Goal: Information Seeking & Learning: Learn about a topic

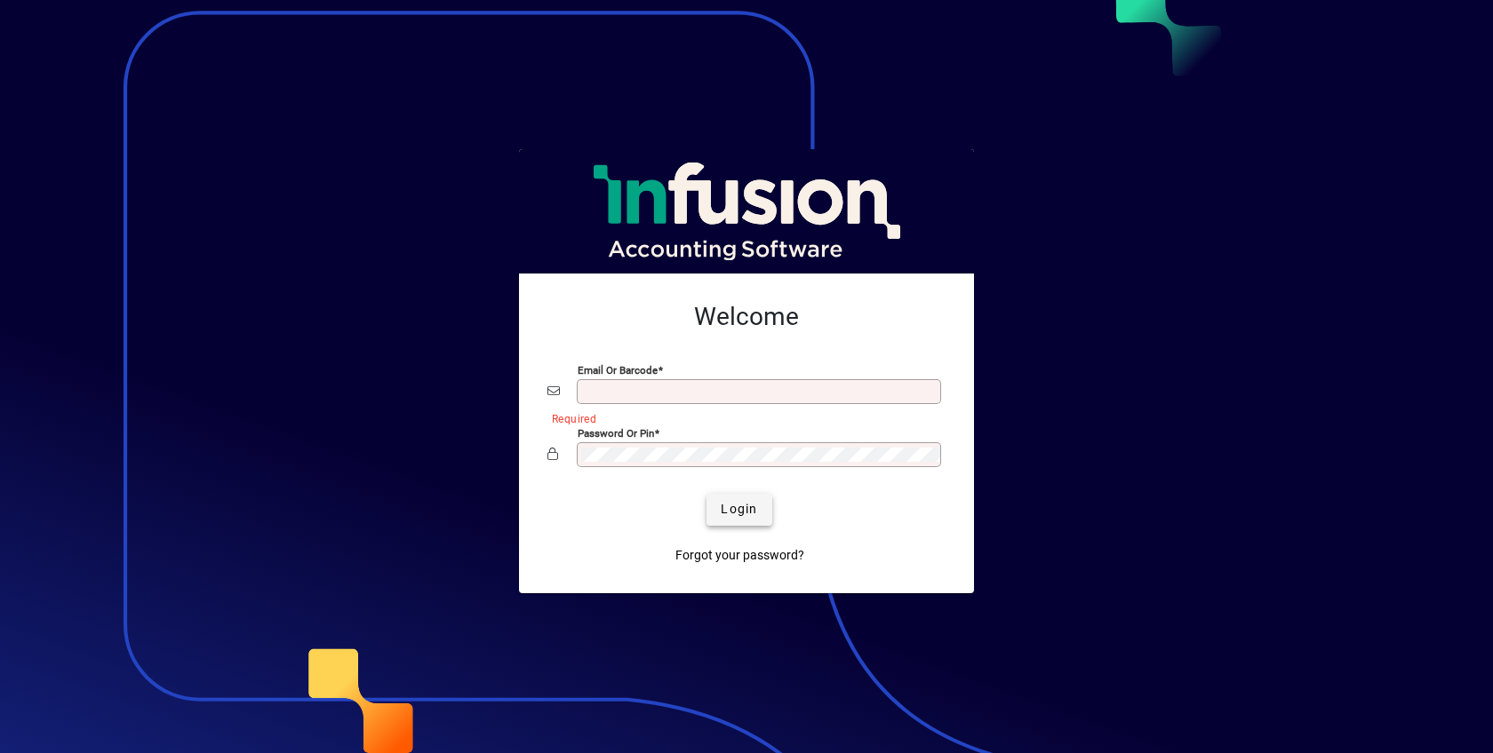
type input "**********"
click at [736, 509] on span "Login" at bounding box center [739, 509] width 36 height 19
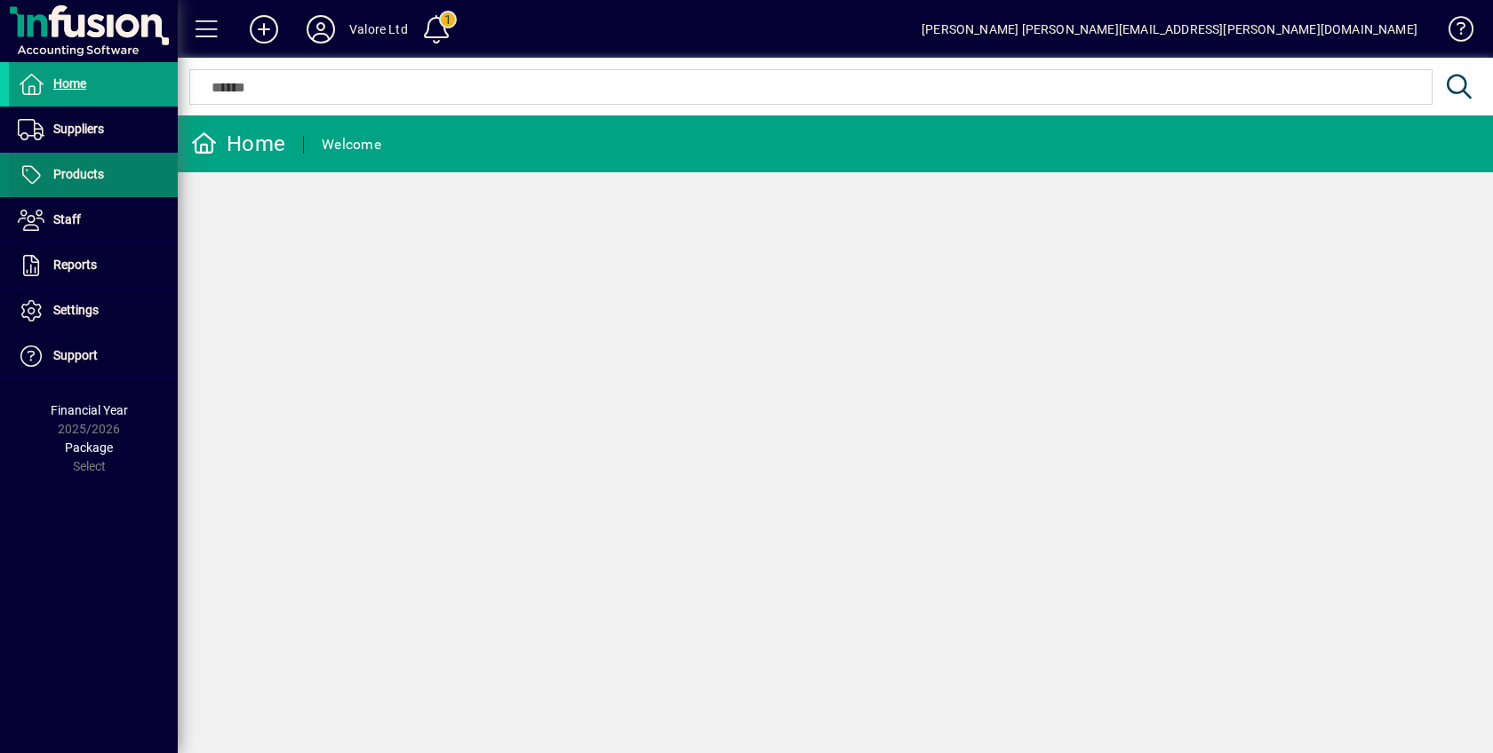
click at [84, 172] on span "Products" at bounding box center [78, 174] width 51 height 14
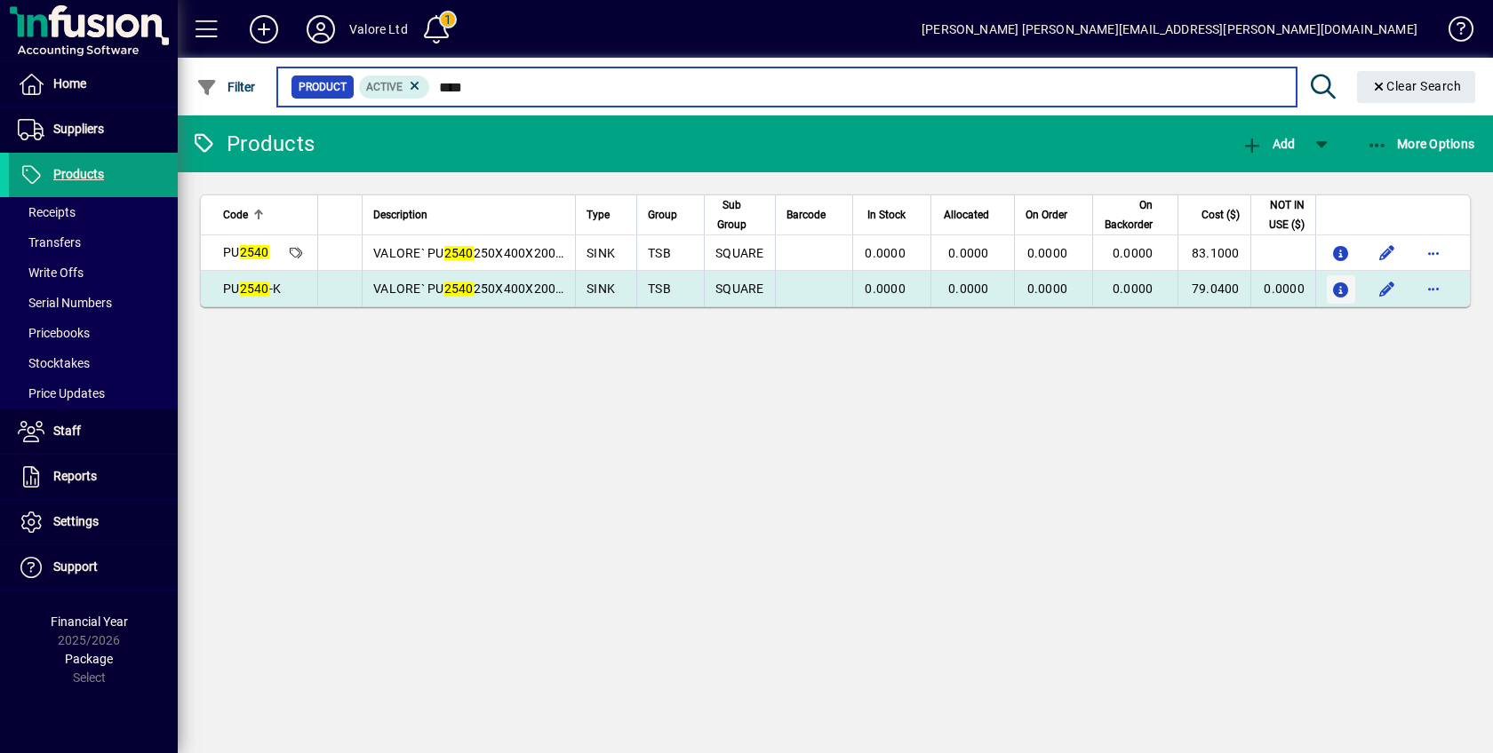
type input "****"
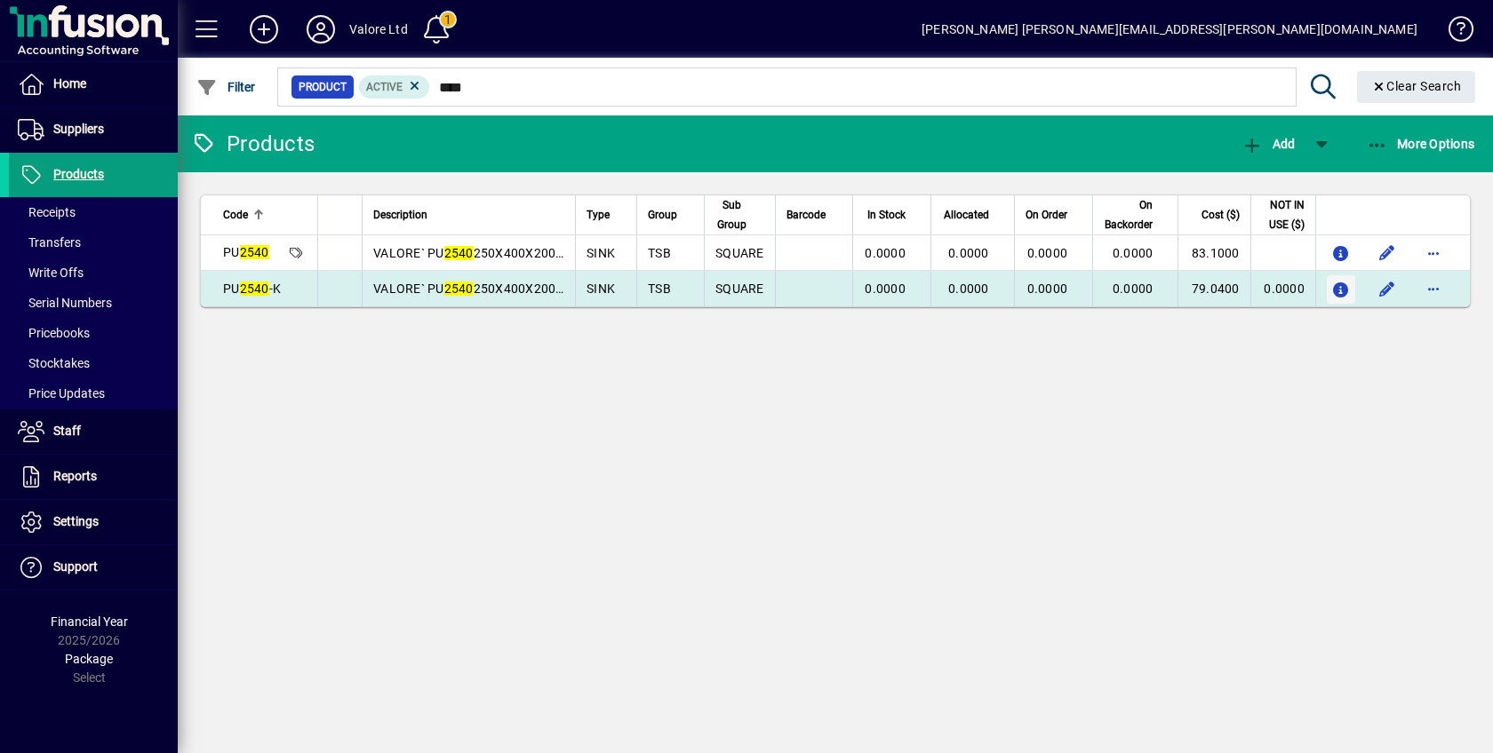
click at [1339, 283] on icon "button" at bounding box center [1341, 290] width 19 height 15
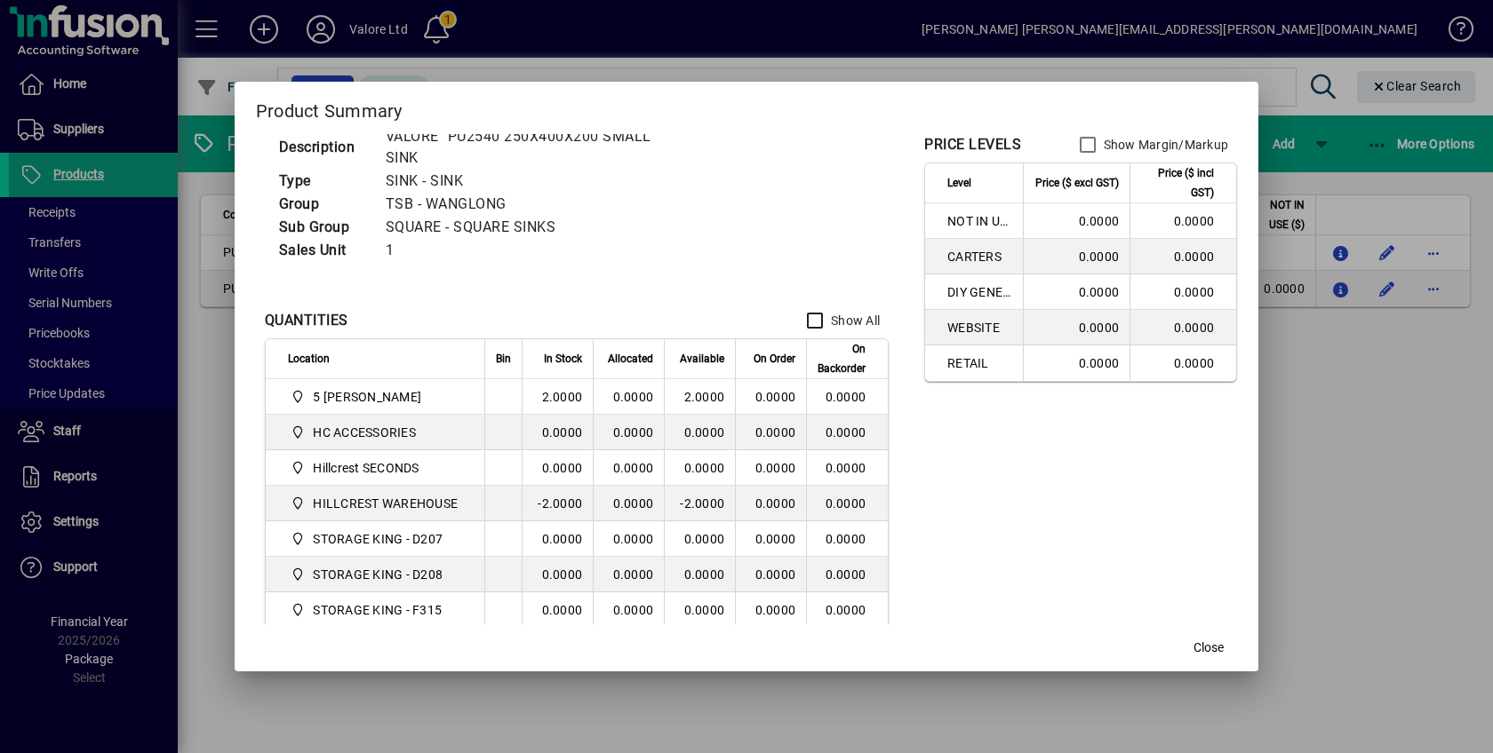
scroll to position [132, 0]
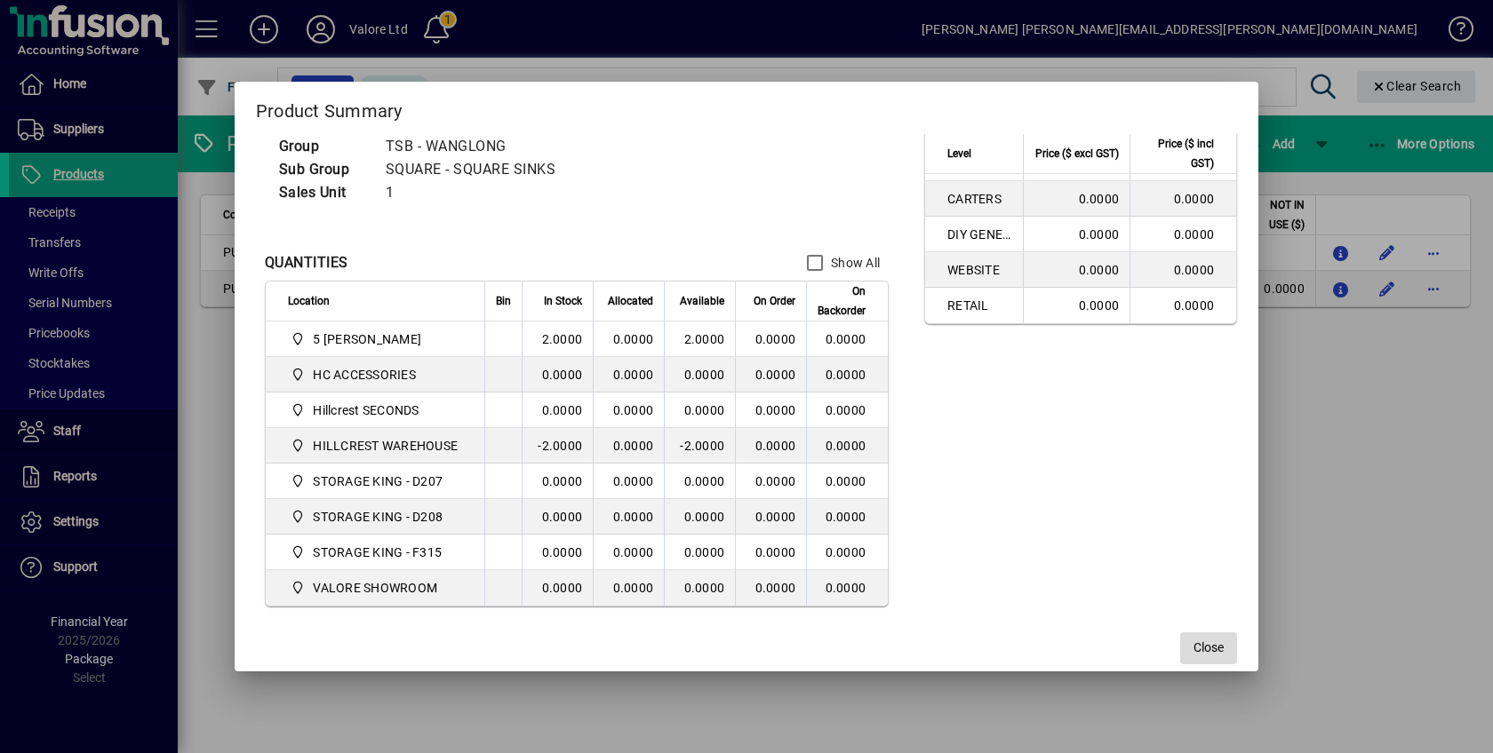
click at [1210, 640] on span "Close" at bounding box center [1208, 648] width 30 height 19
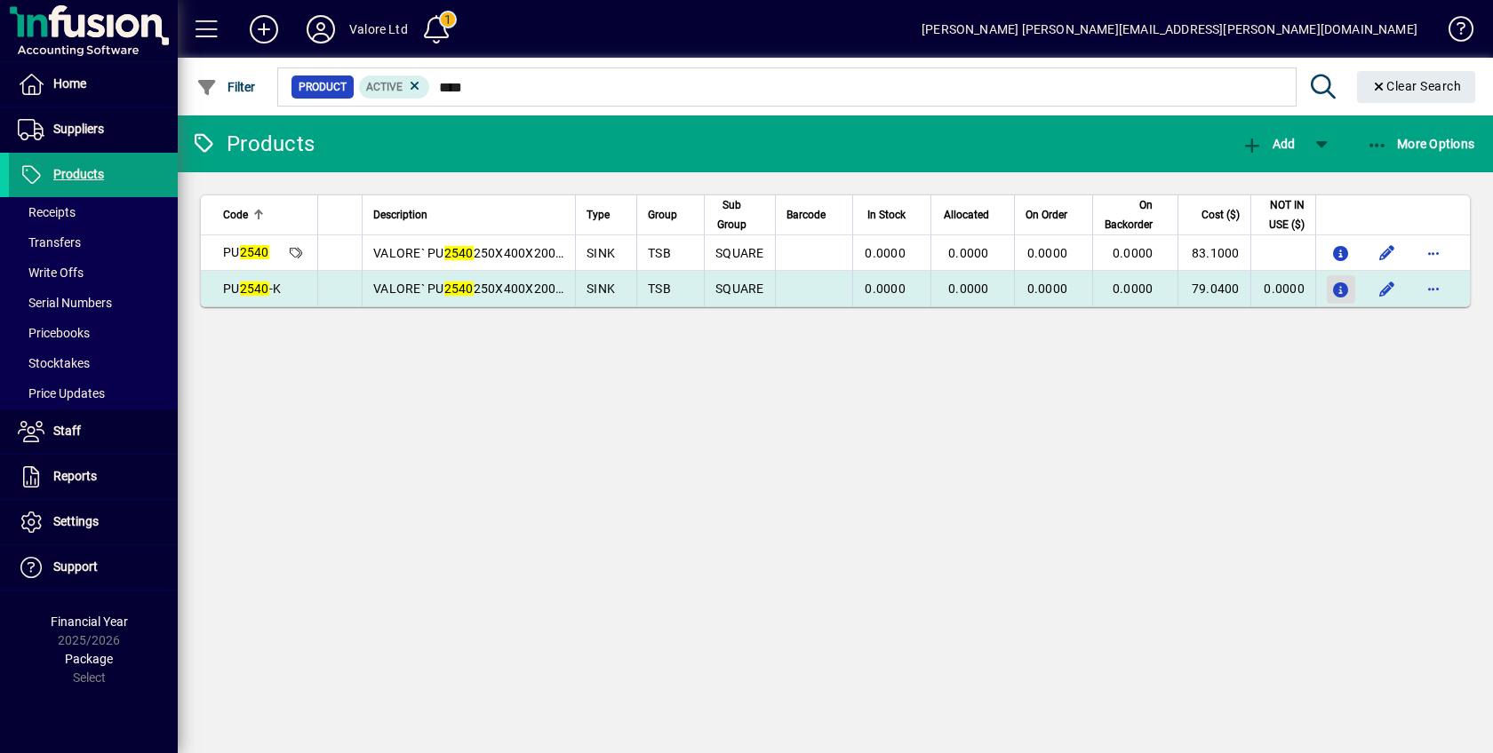
click at [1335, 283] on icon "button" at bounding box center [1341, 290] width 19 height 15
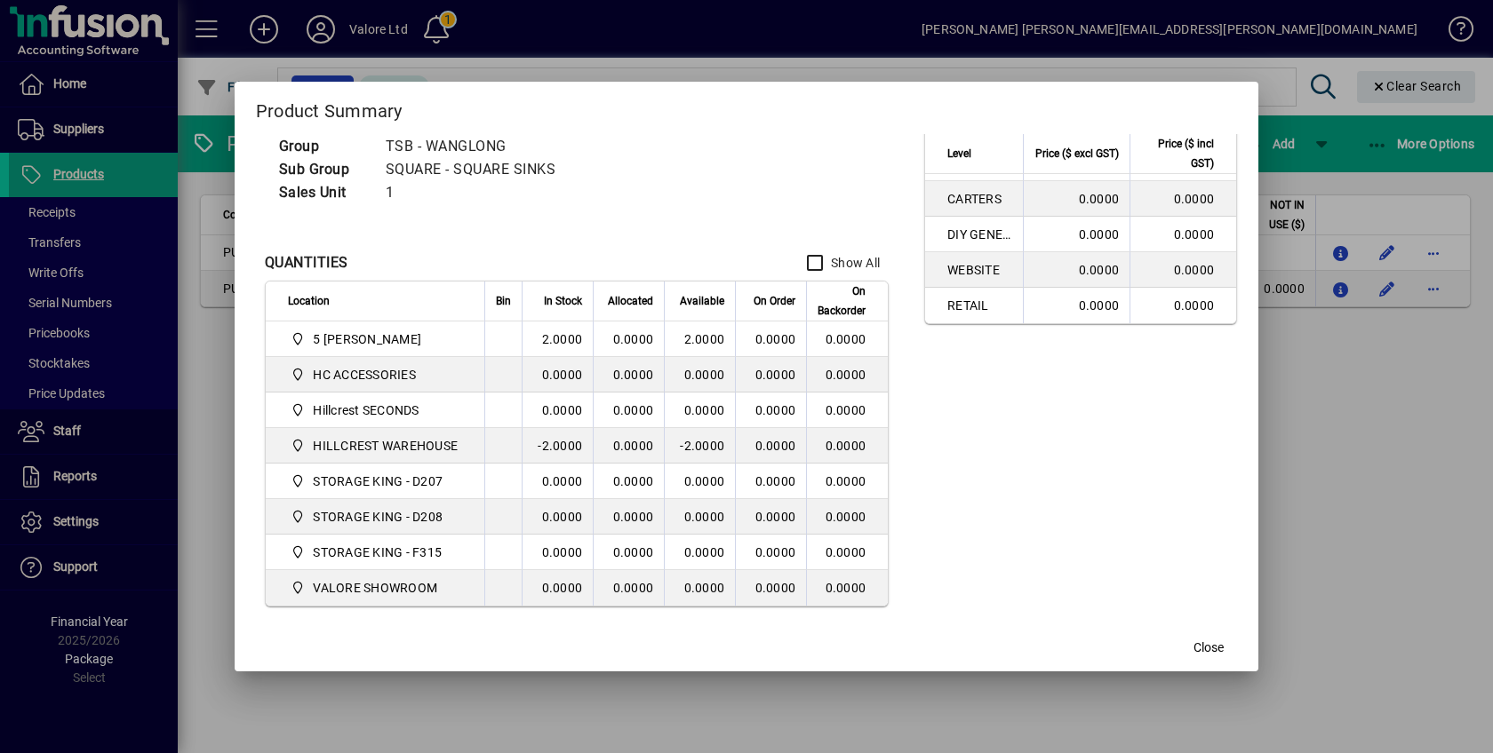
scroll to position [43, 0]
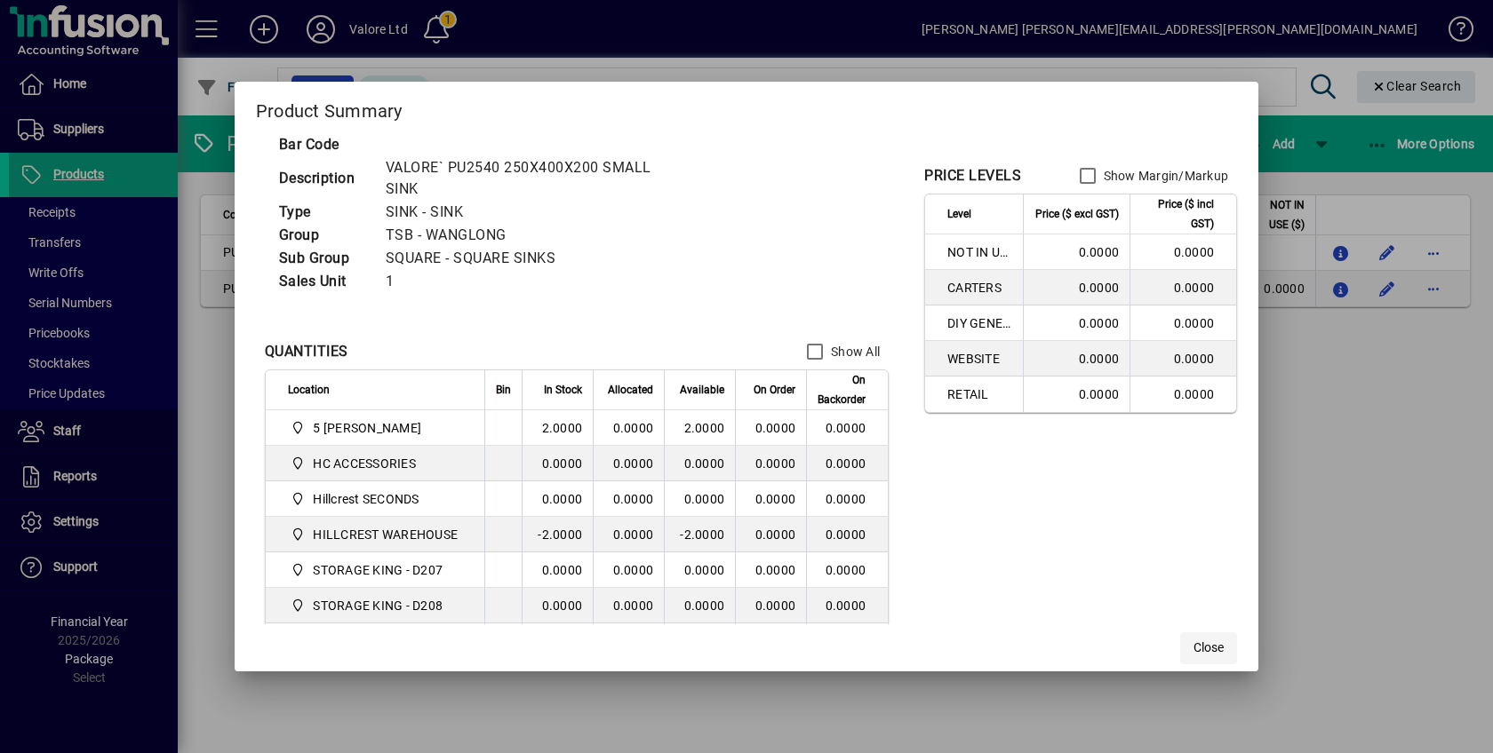
click at [1213, 643] on span "Close" at bounding box center [1208, 648] width 30 height 19
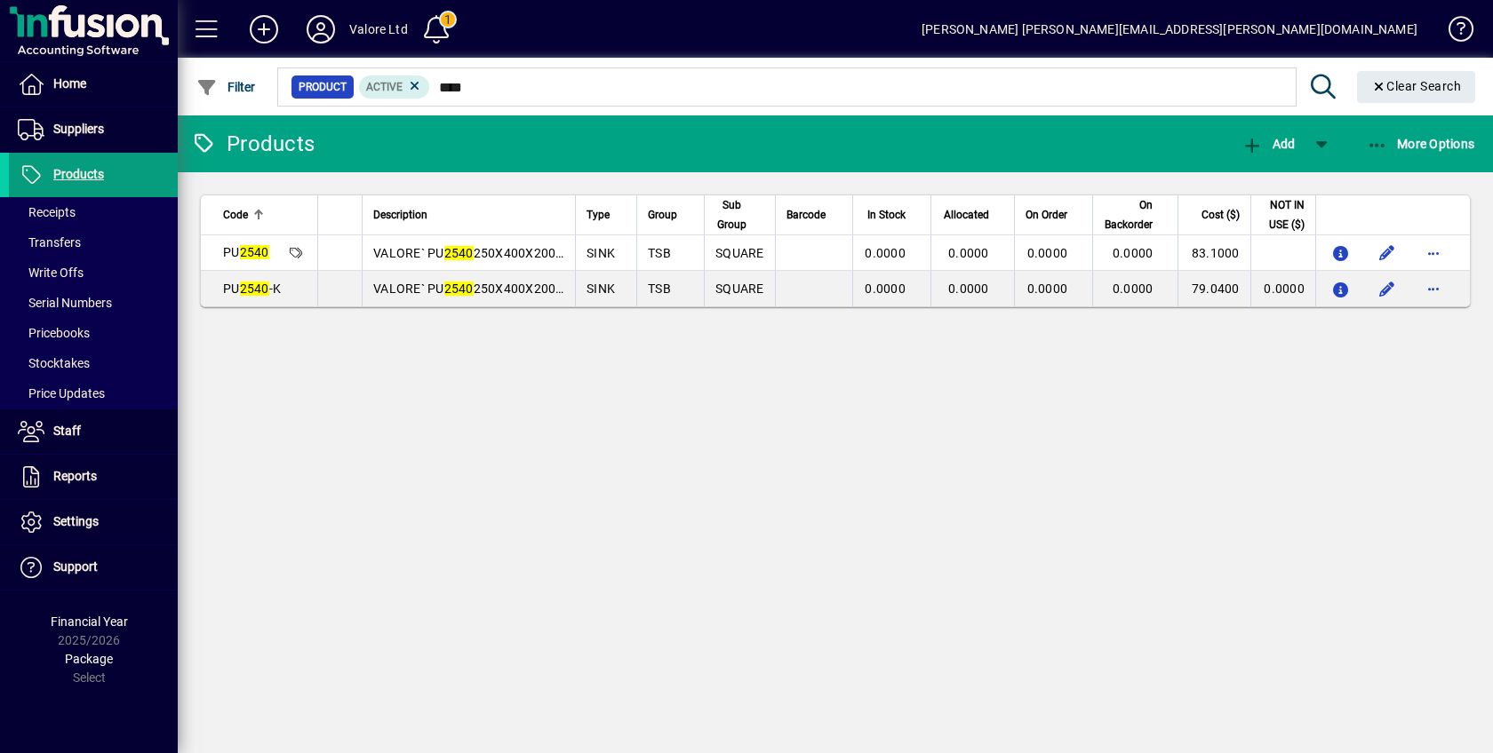
click at [1327, 275] on button "button" at bounding box center [1341, 289] width 28 height 28
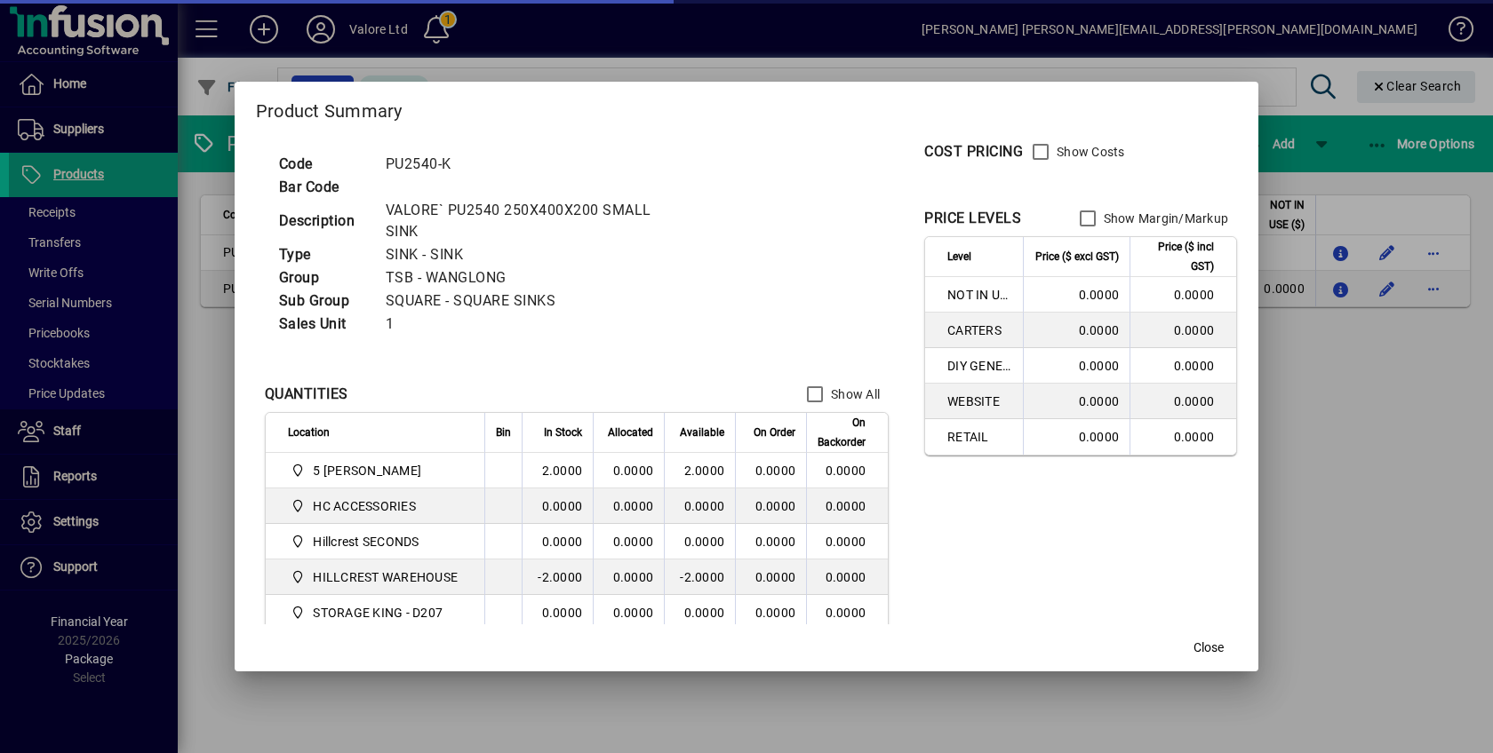
click at [1327, 275] on button "button" at bounding box center [1341, 289] width 28 height 28
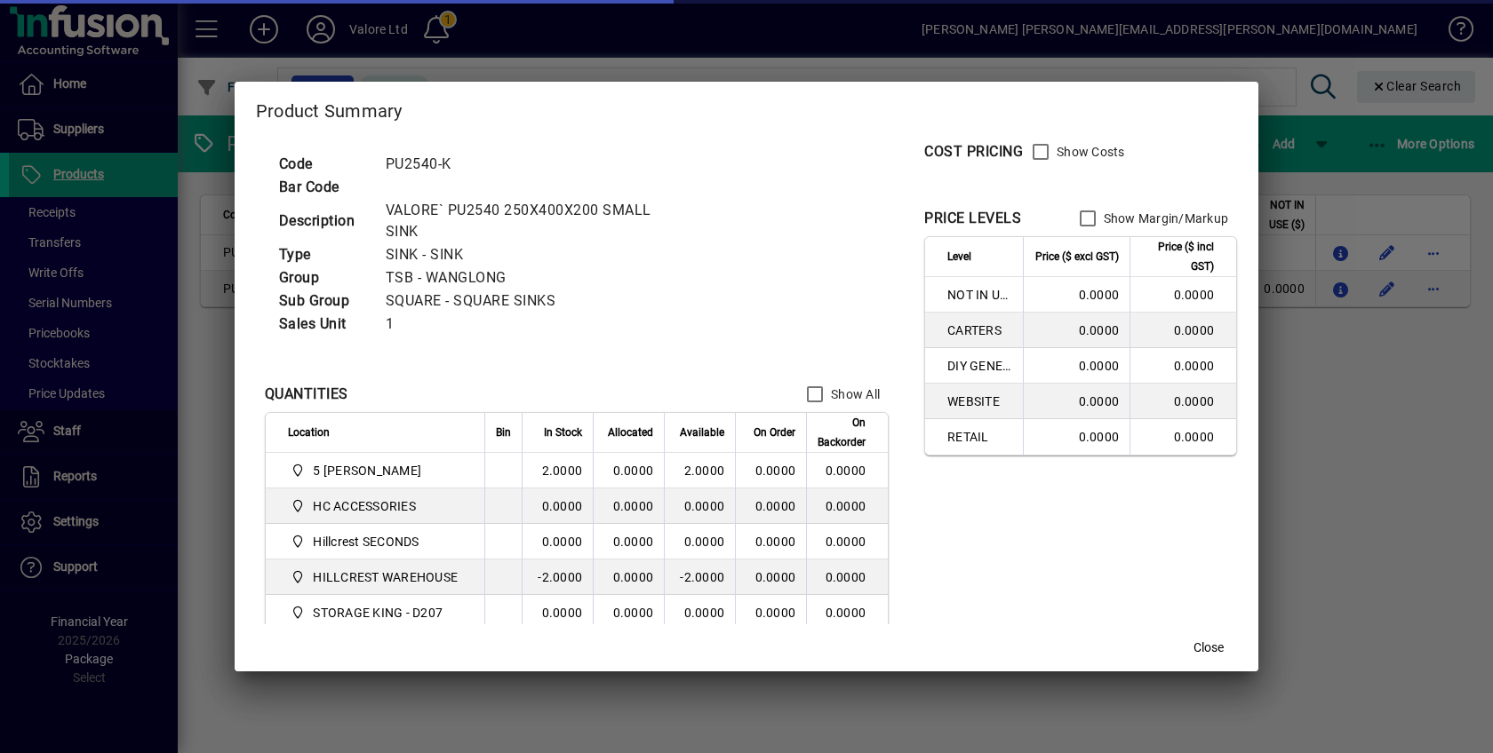
click at [1327, 275] on button "button" at bounding box center [1341, 289] width 28 height 28
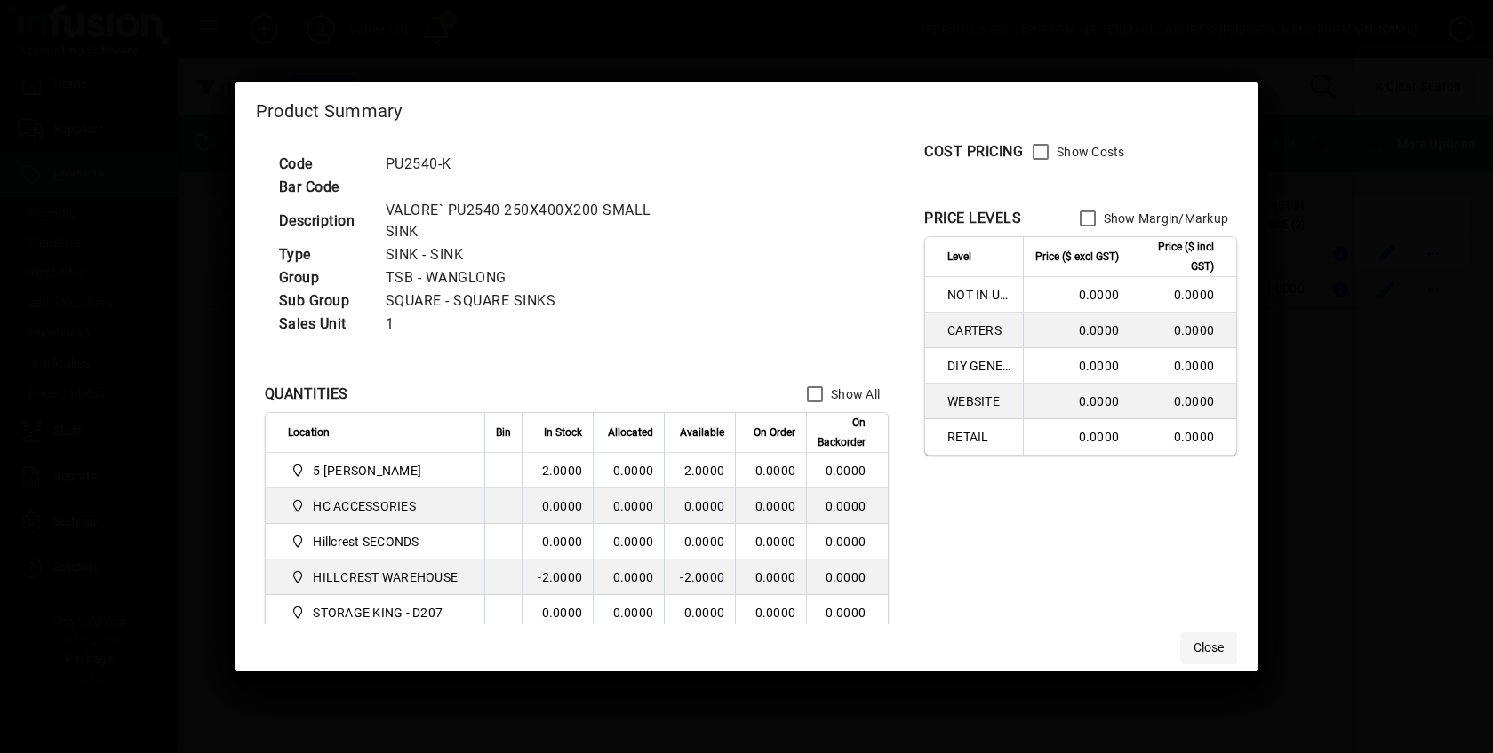
click at [1217, 643] on span "Close" at bounding box center [1208, 648] width 30 height 19
click at [1216, 643] on span "Close" at bounding box center [1208, 648] width 30 height 19
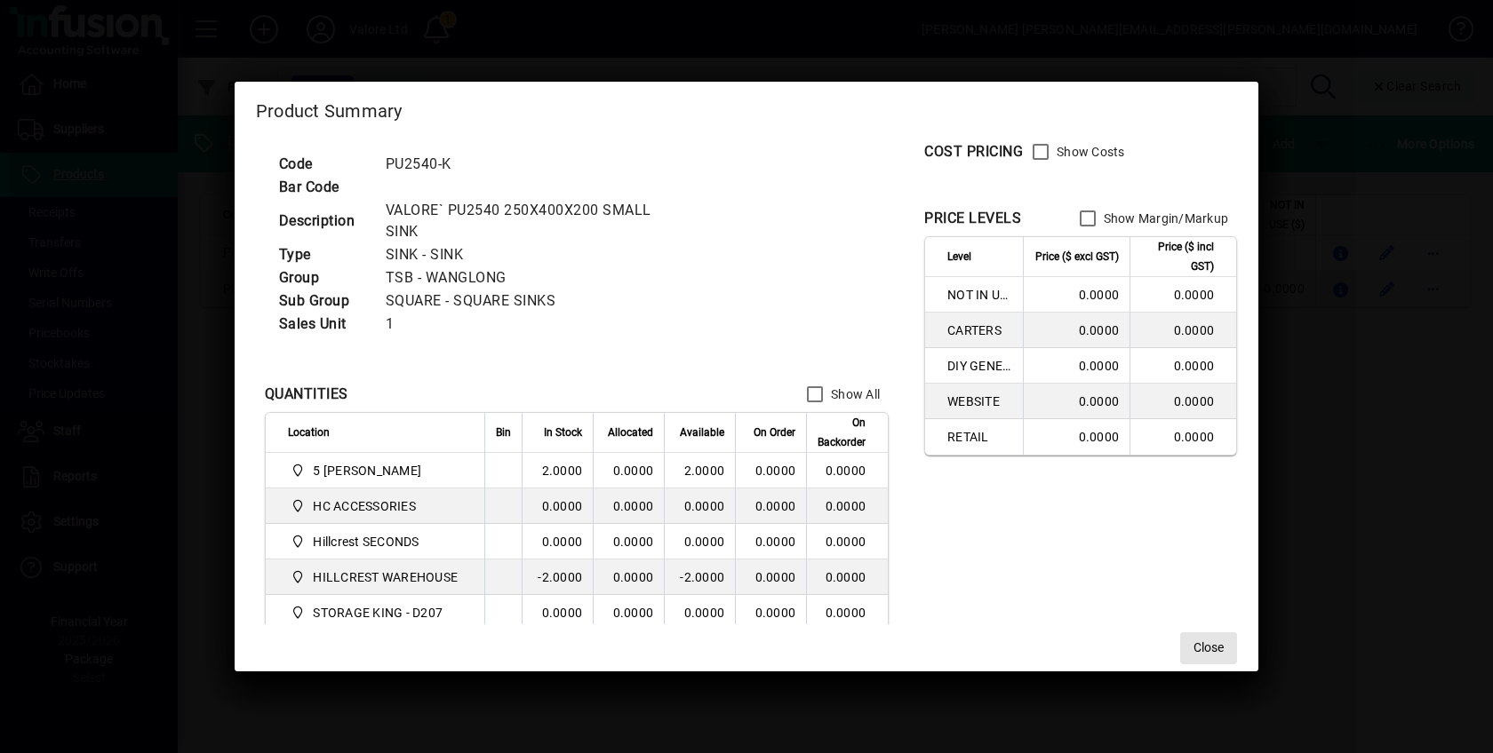
click at [1216, 644] on span "Close" at bounding box center [1208, 648] width 30 height 19
click at [1217, 641] on span "Close" at bounding box center [1208, 648] width 30 height 19
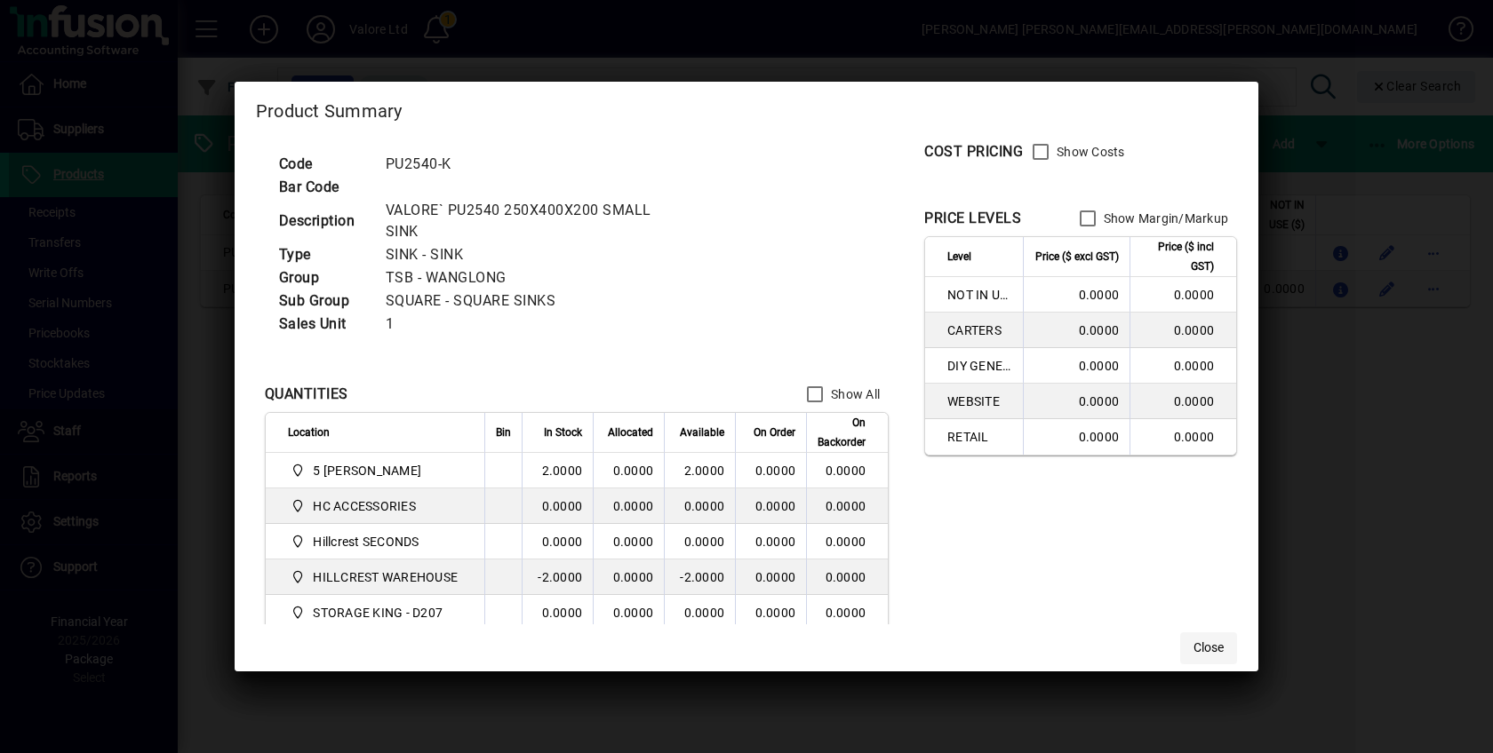
click at [1219, 640] on span "Close" at bounding box center [1208, 648] width 30 height 19
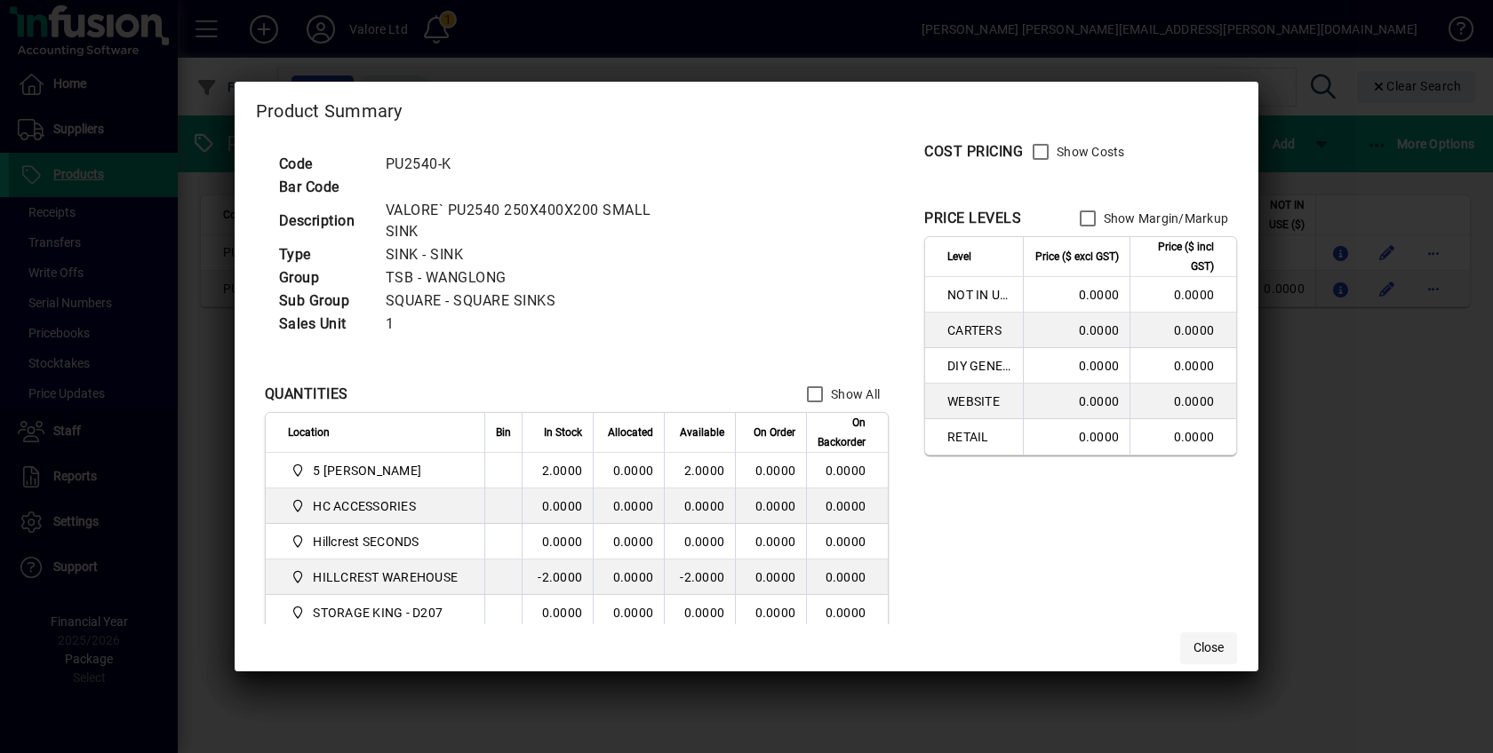
click at [1215, 640] on span "Close" at bounding box center [1208, 648] width 30 height 19
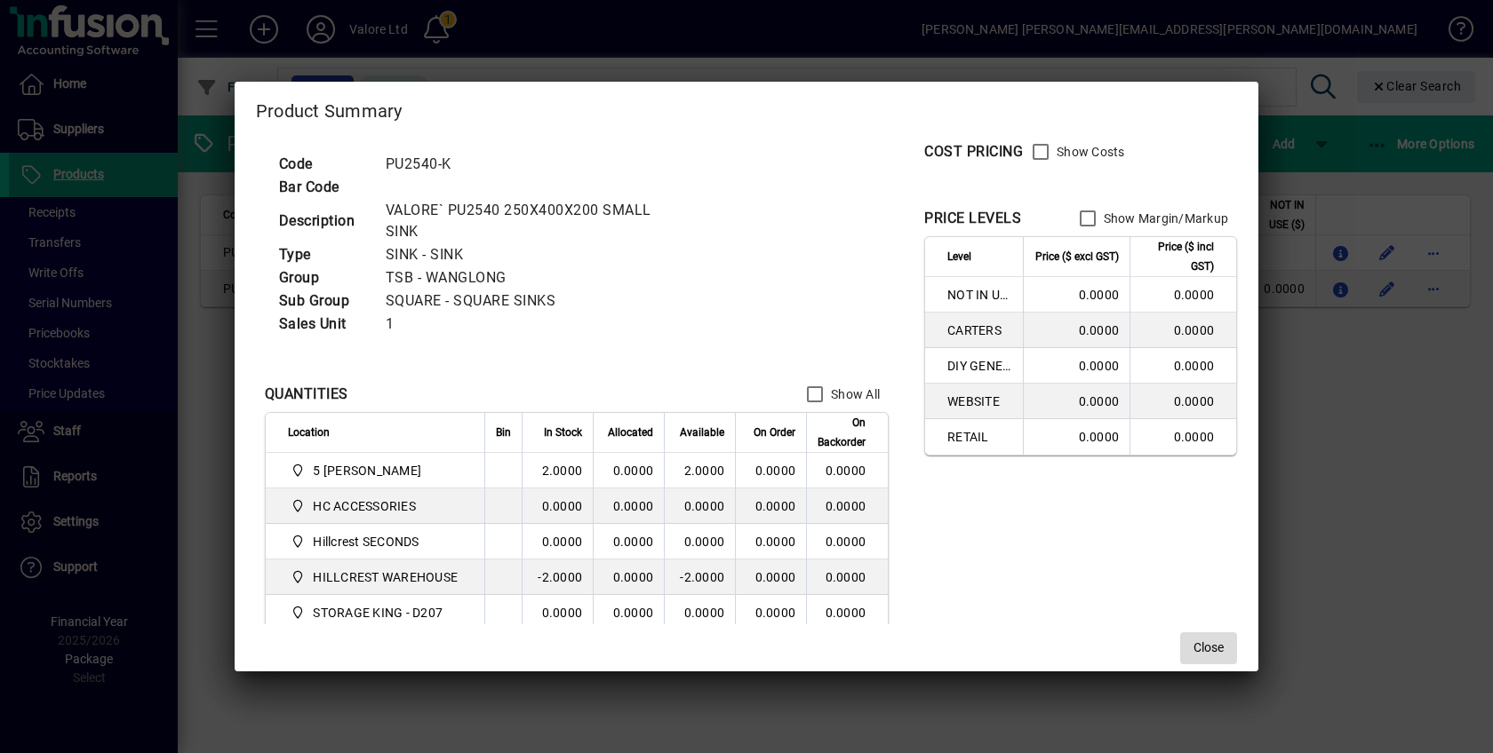
click at [1214, 640] on span "Close" at bounding box center [1208, 648] width 30 height 19
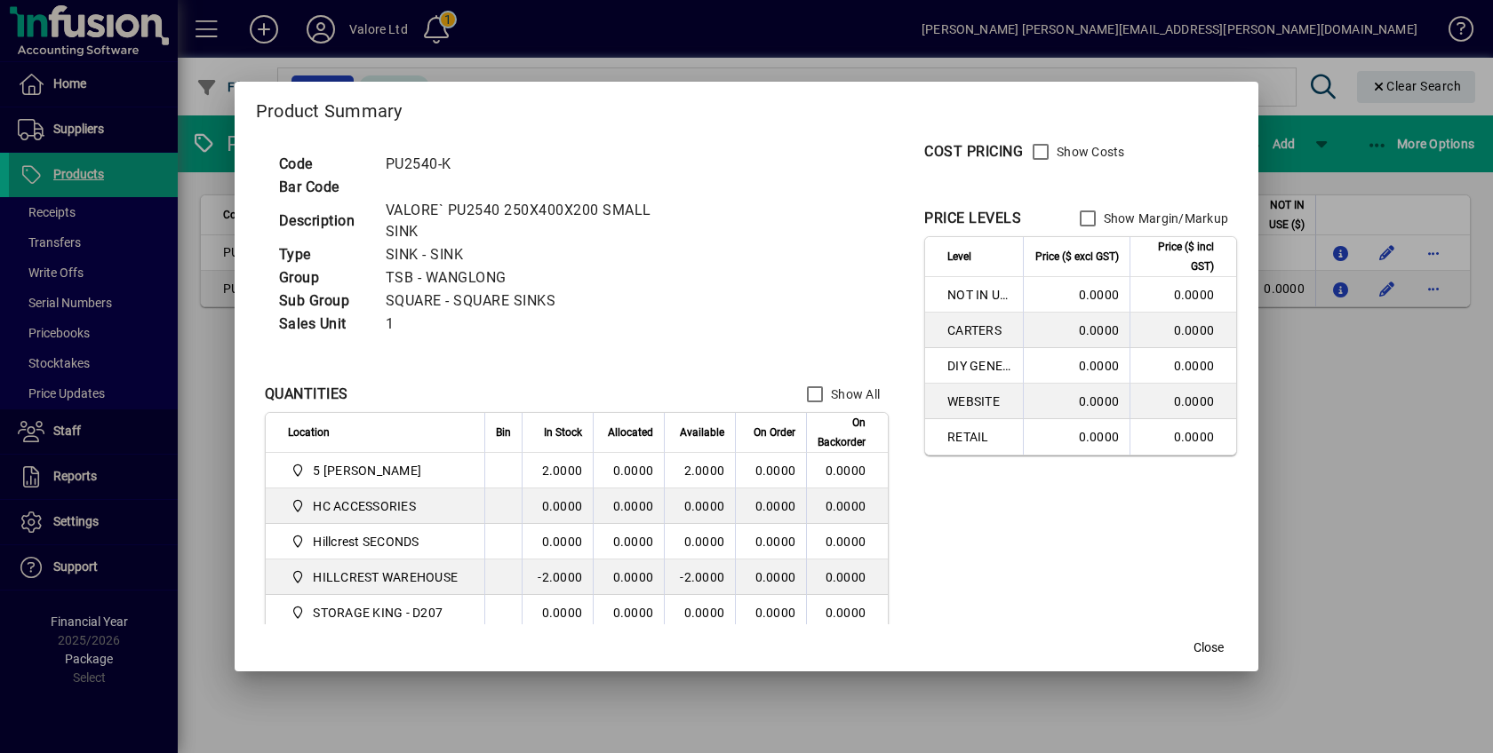
click at [1214, 640] on span "Close" at bounding box center [1208, 648] width 30 height 19
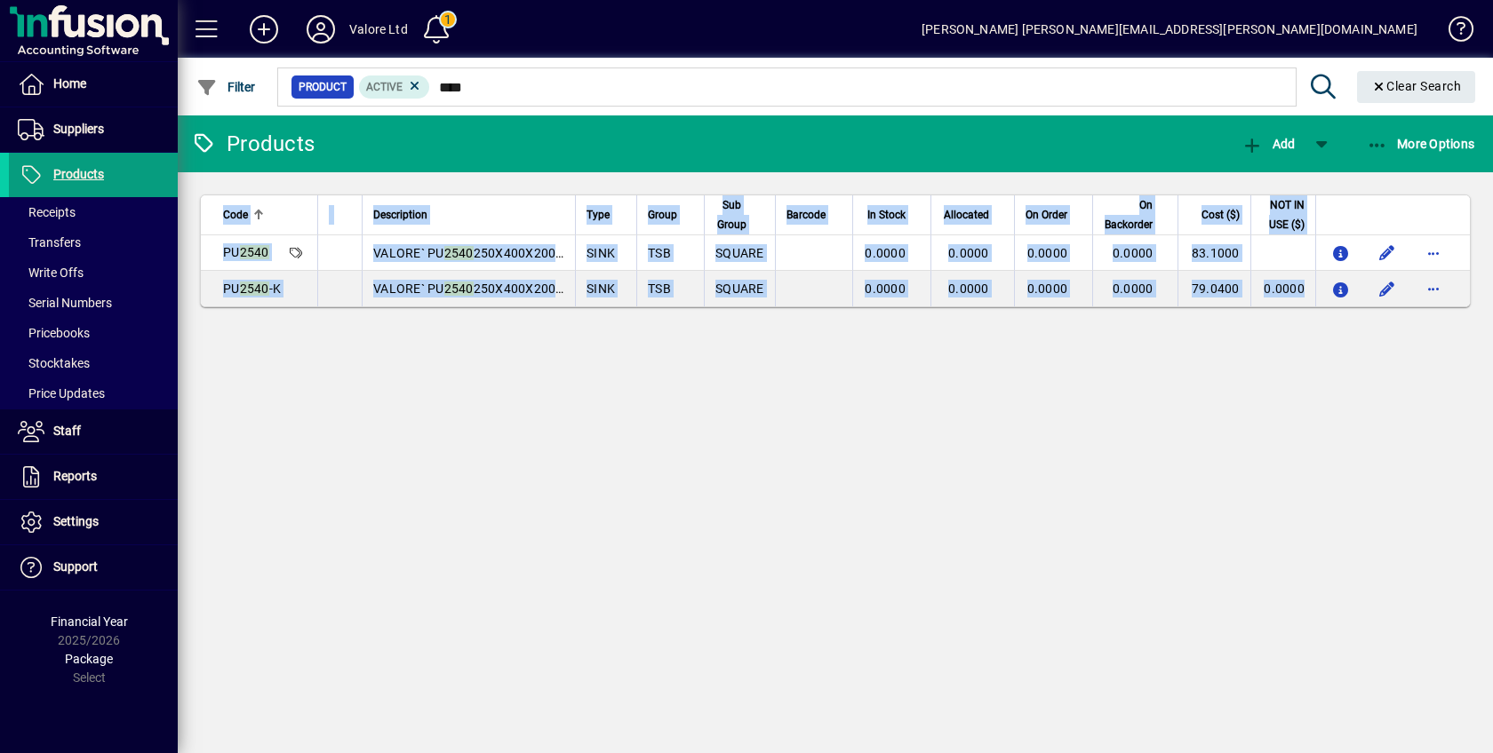
click at [1212, 640] on div "Products Add More Options Code Description Type Group Sub Group Barcode In Stoc…" at bounding box center [835, 435] width 1315 height 638
click at [1435, 81] on span "Clear Search" at bounding box center [1416, 86] width 91 height 14
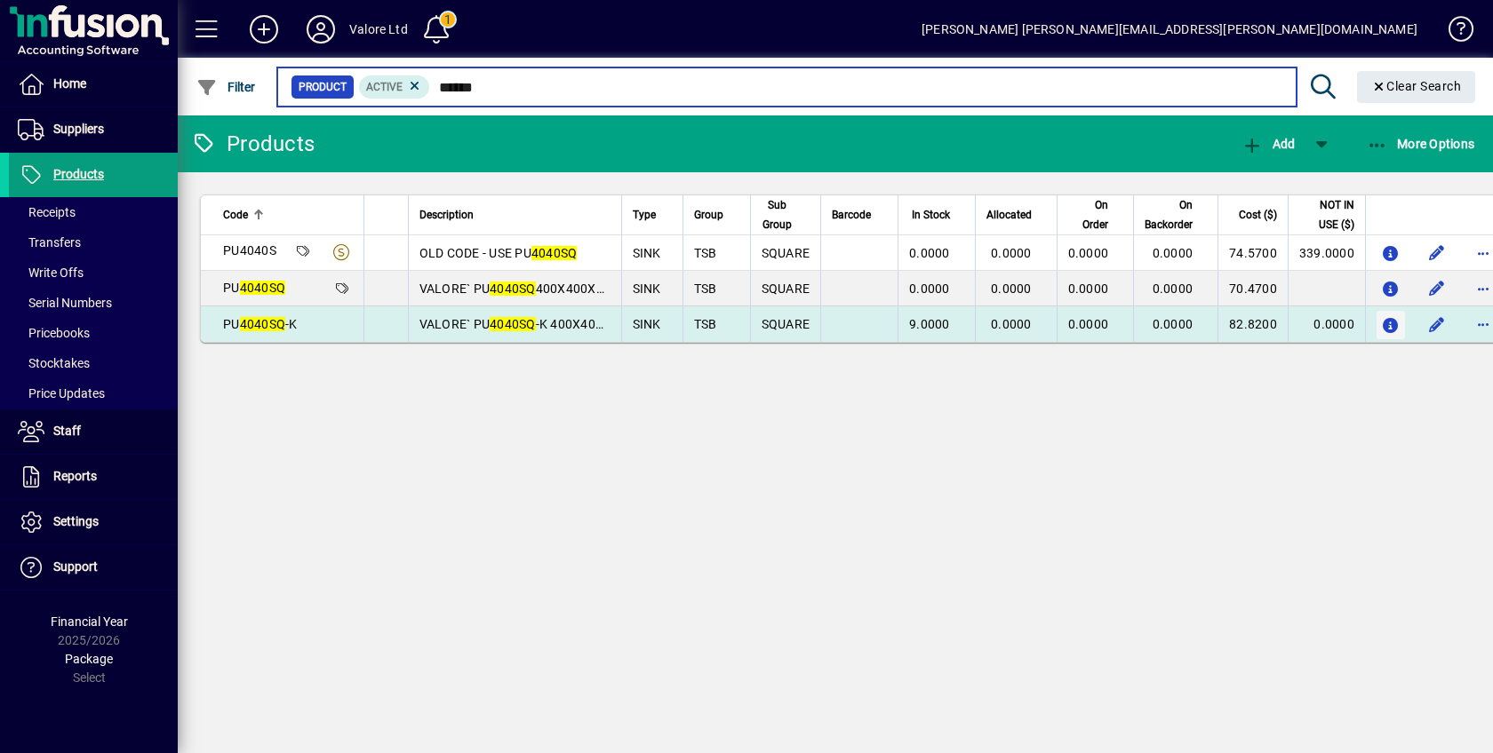
type input "******"
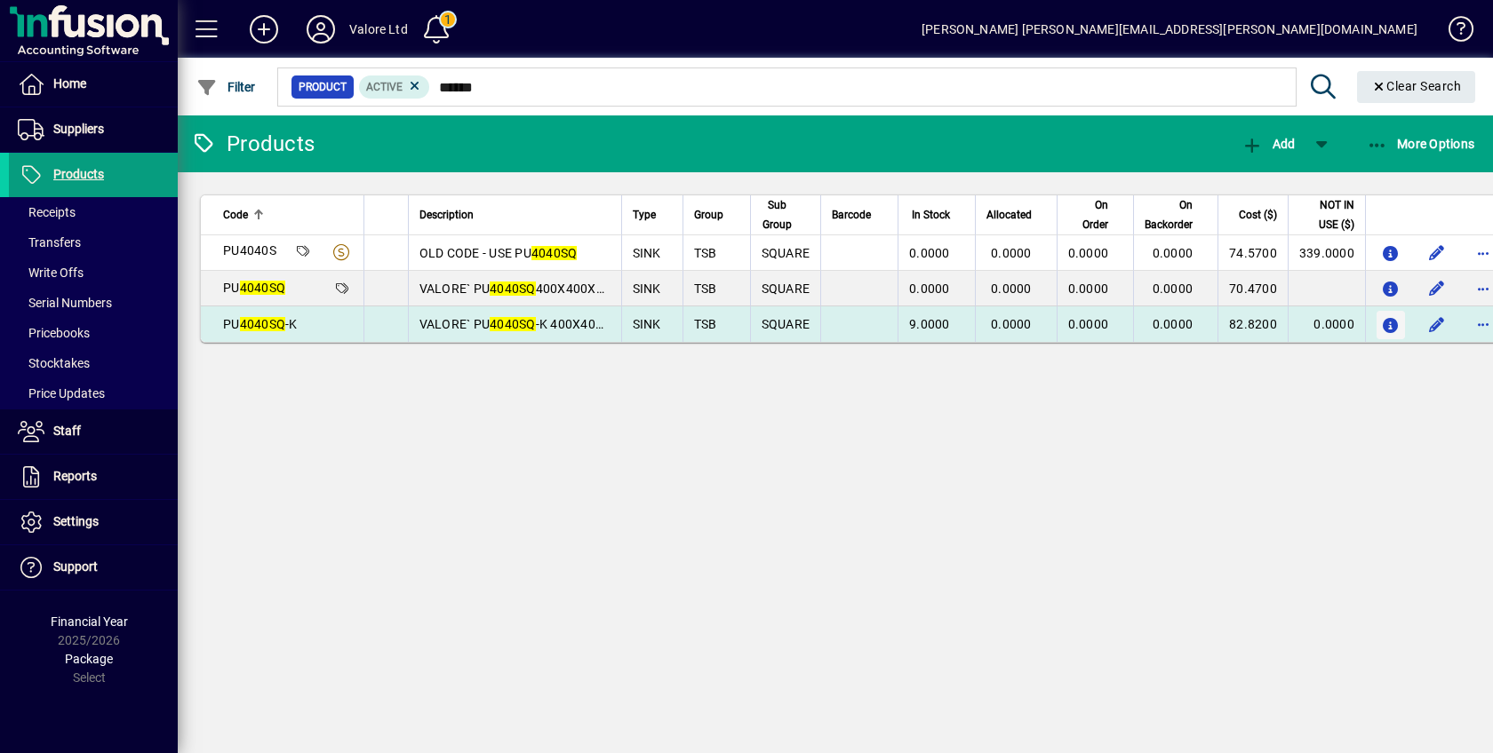
click at [1385, 322] on icon "button" at bounding box center [1390, 326] width 19 height 15
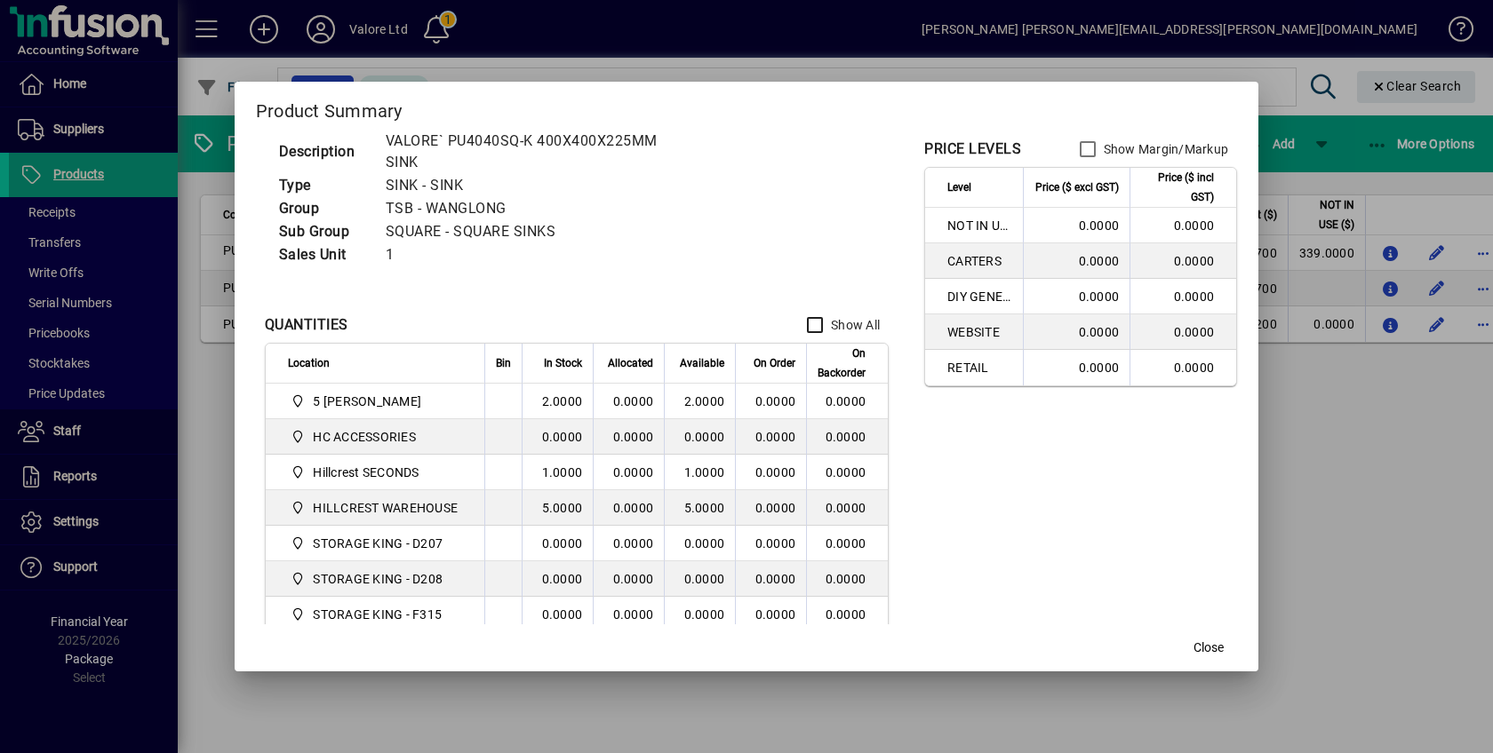
scroll to position [132, 0]
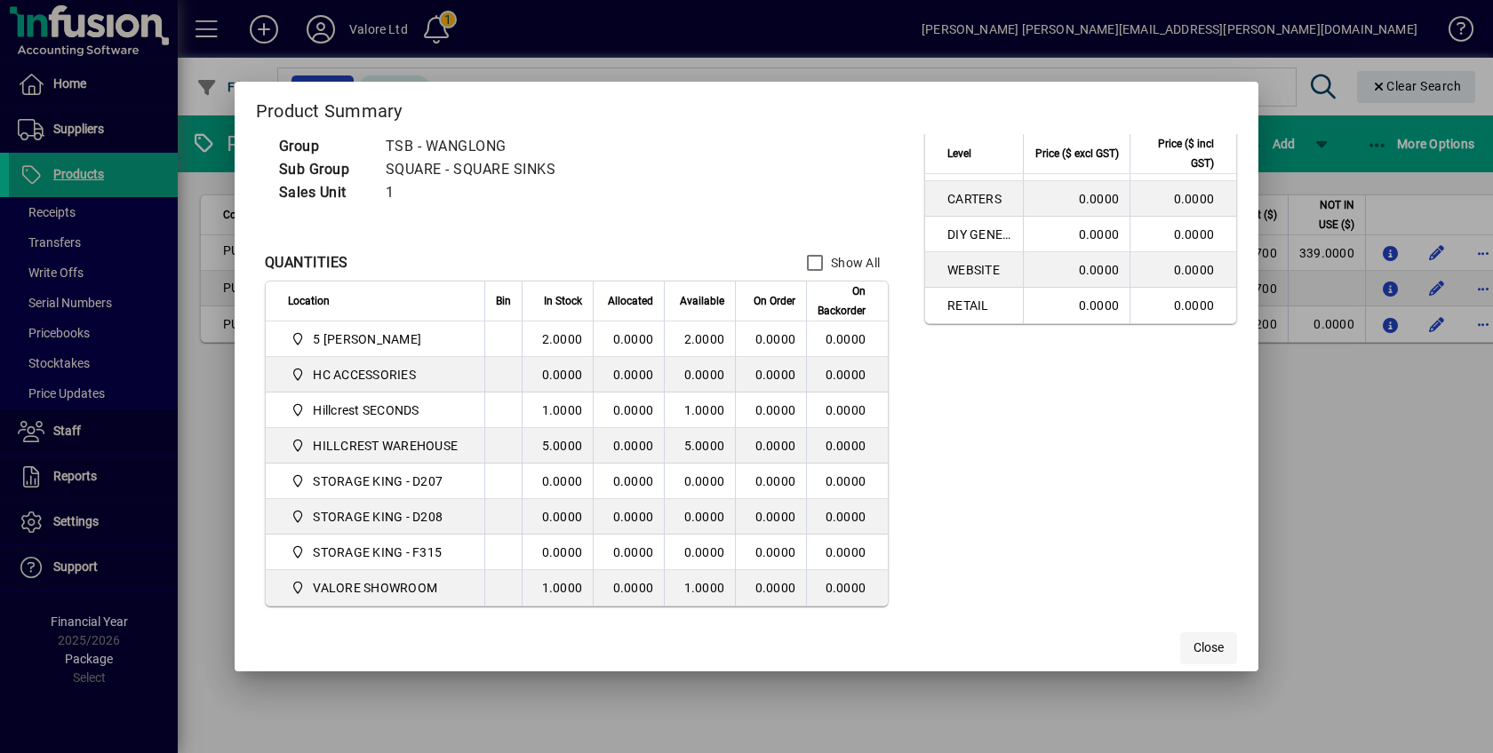
click at [1203, 641] on span "Close" at bounding box center [1208, 648] width 30 height 19
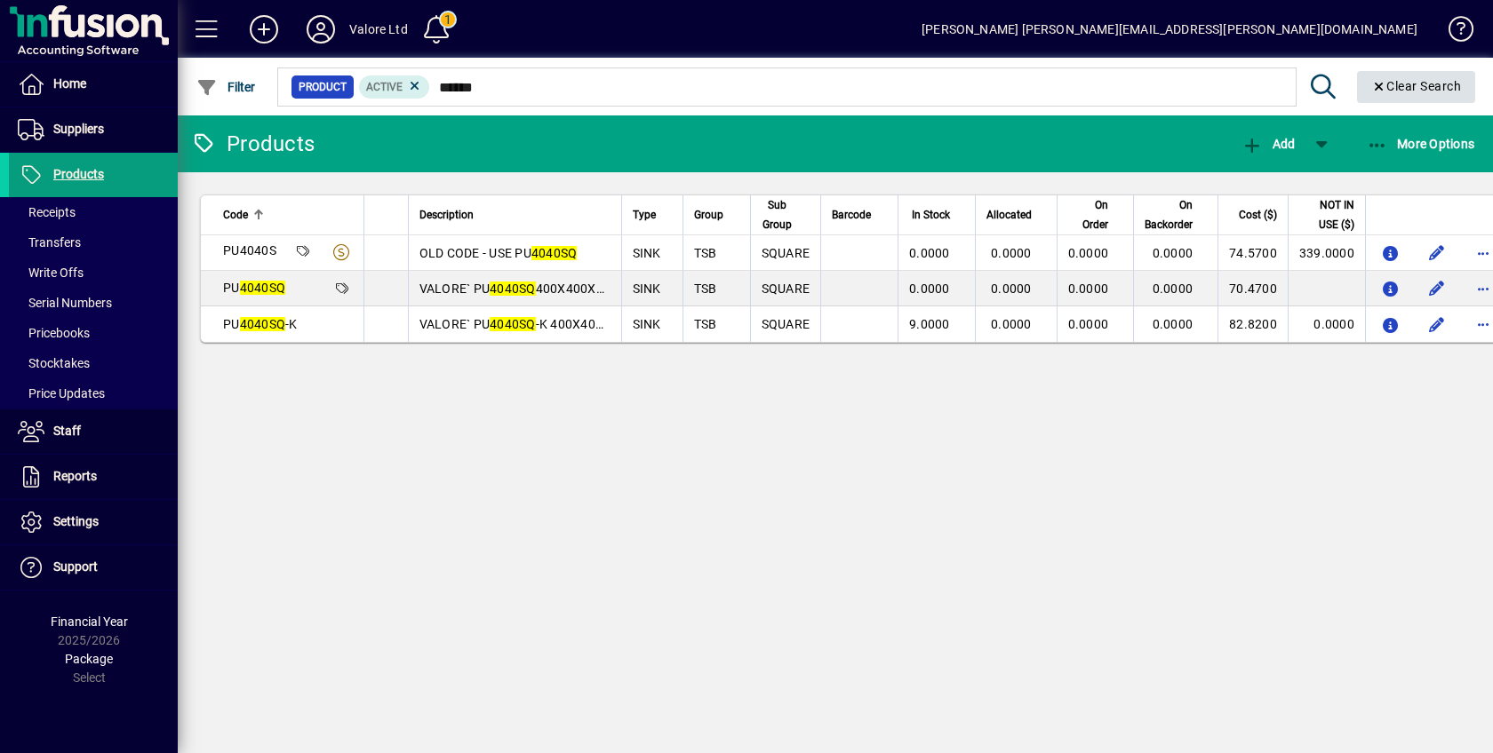
click at [1414, 81] on span "Clear Search" at bounding box center [1416, 86] width 91 height 14
